Goal: Information Seeking & Learning: Find specific page/section

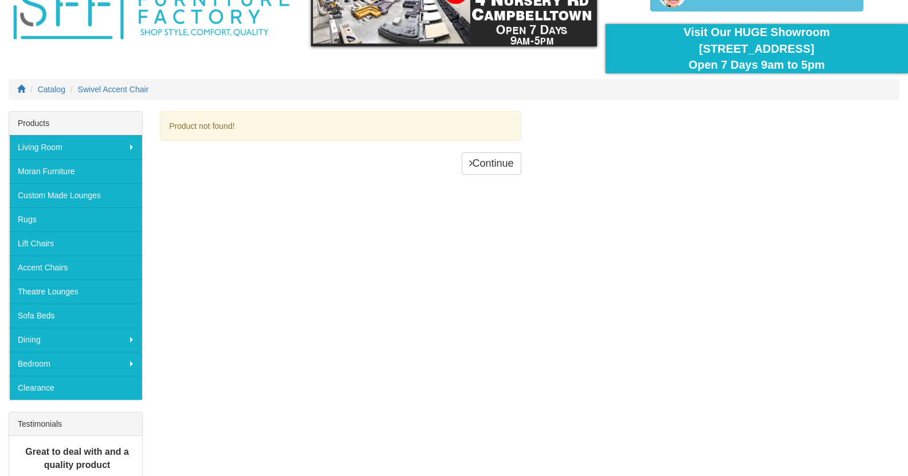
scroll to position [76, 0]
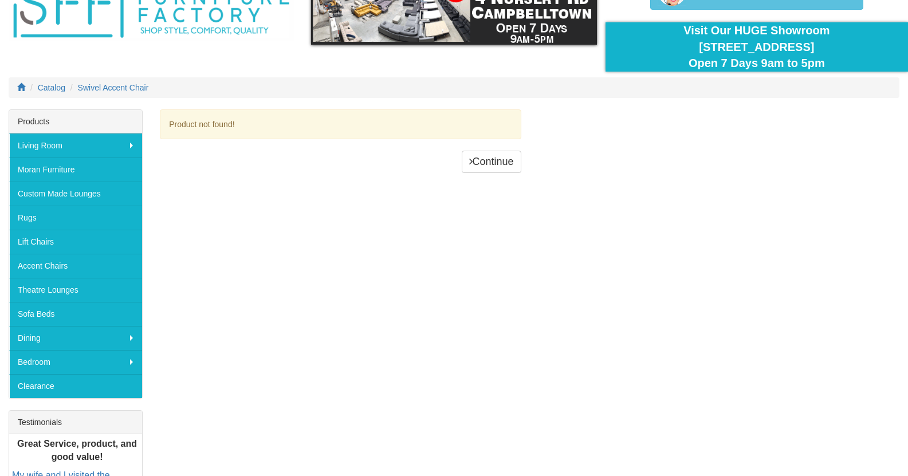
click at [800, 322] on div "Product not found! Continue Products Living Room [GEOGRAPHIC_DATA] Sofas Austra…" at bounding box center [454, 359] width 908 height 501
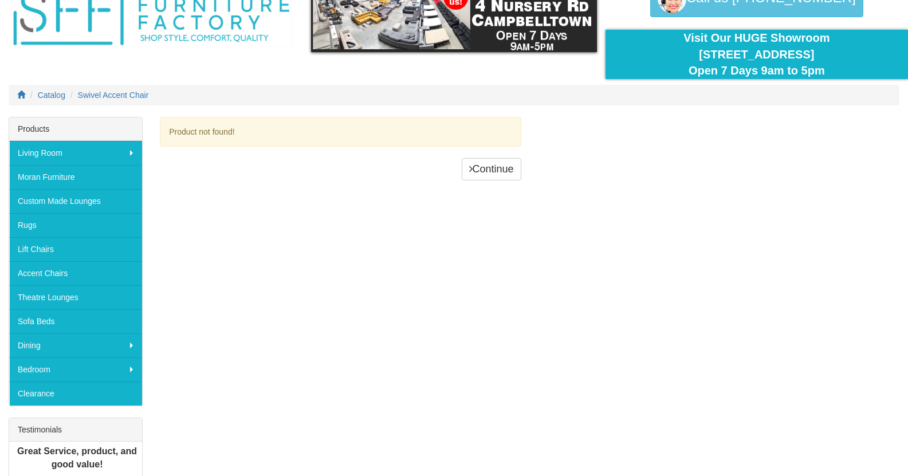
scroll to position [0, 0]
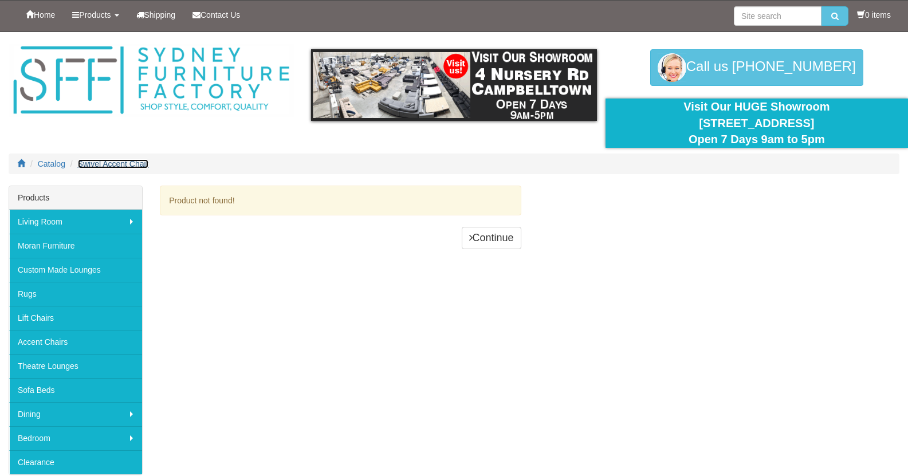
click at [128, 161] on span "Swivel Accent Chair" at bounding box center [113, 163] width 71 height 9
click at [755, 14] on input "search" at bounding box center [778, 15] width 88 height 19
type input "swivel chair"
click at [821, 6] on button "submit" at bounding box center [834, 15] width 27 height 19
